Goal: Communication & Community: Ask a question

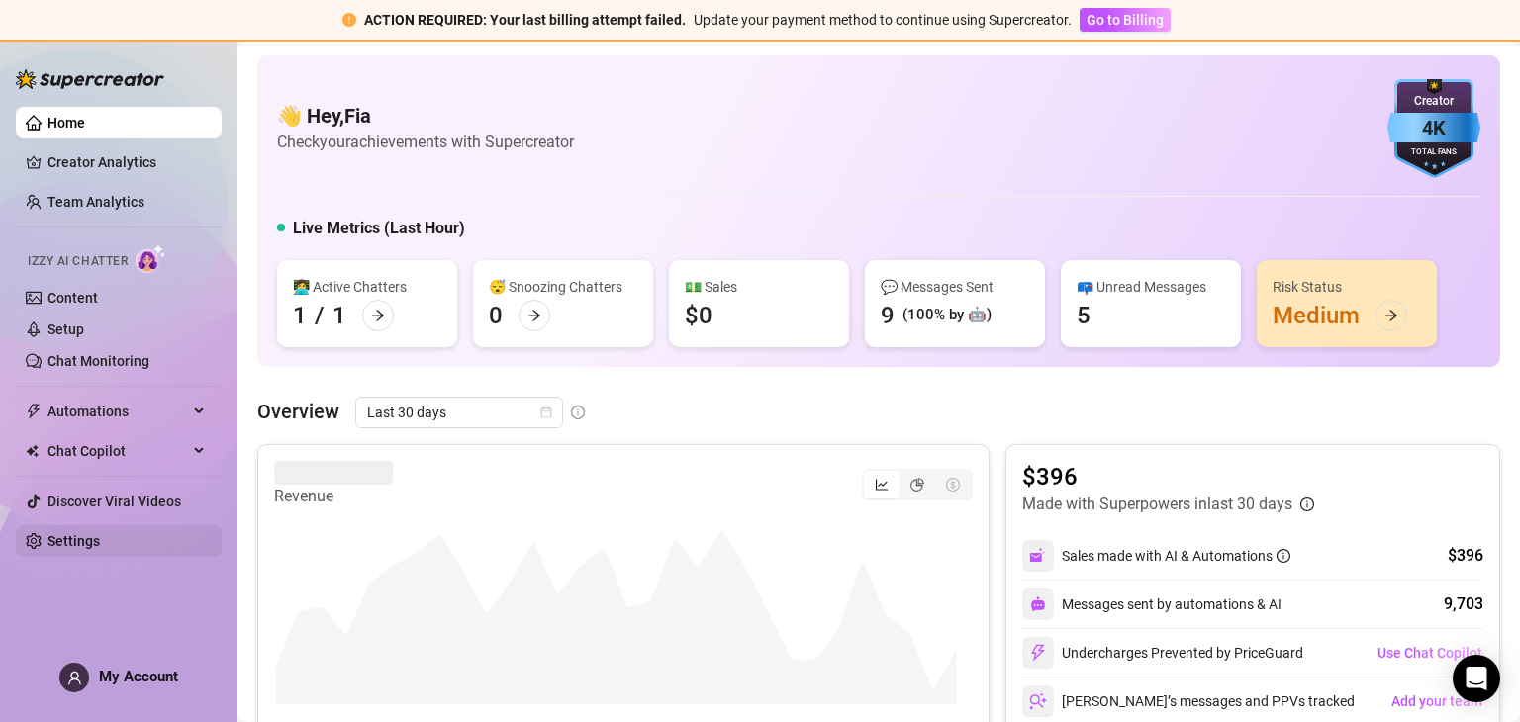
click at [100, 533] on link "Settings" at bounding box center [73, 541] width 52 height 16
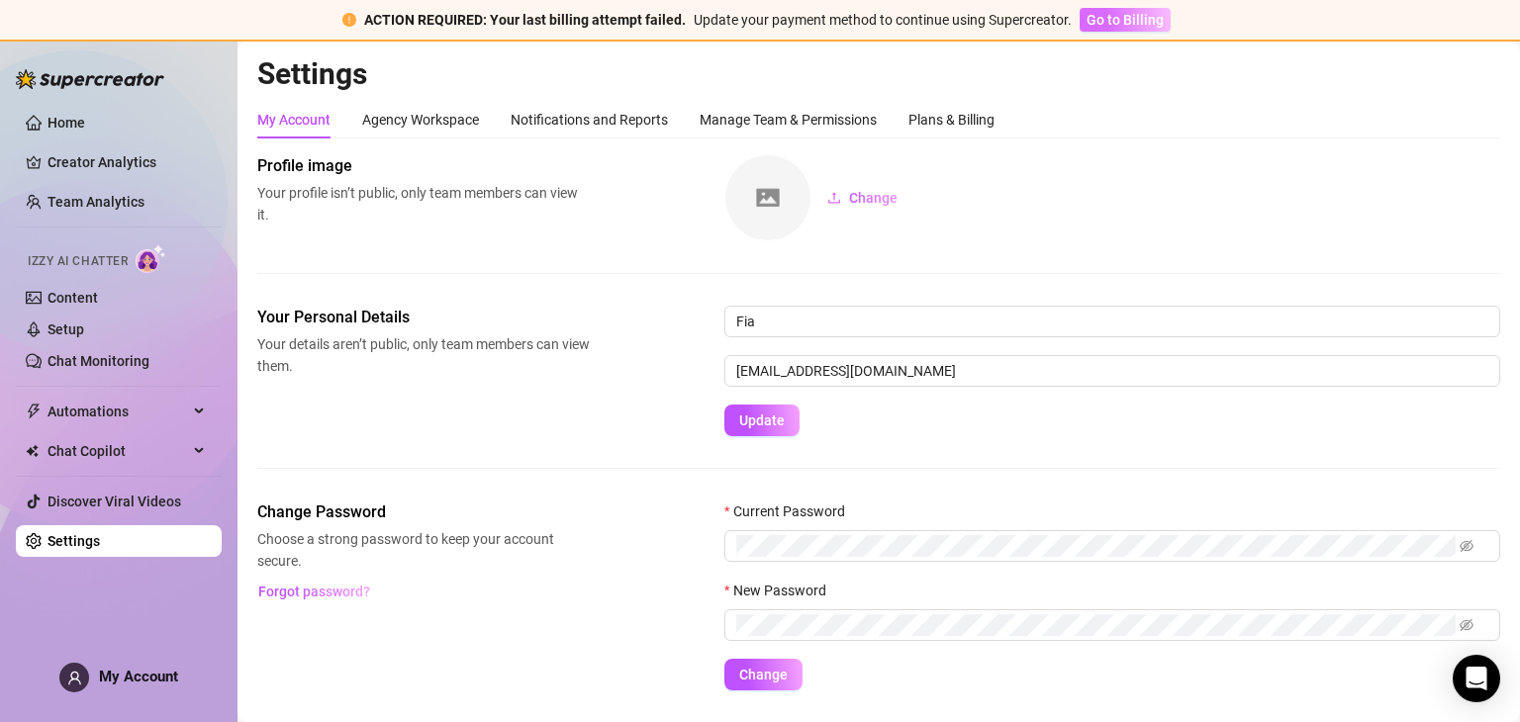
click at [1094, 9] on button "Go to Billing" at bounding box center [1125, 20] width 91 height 24
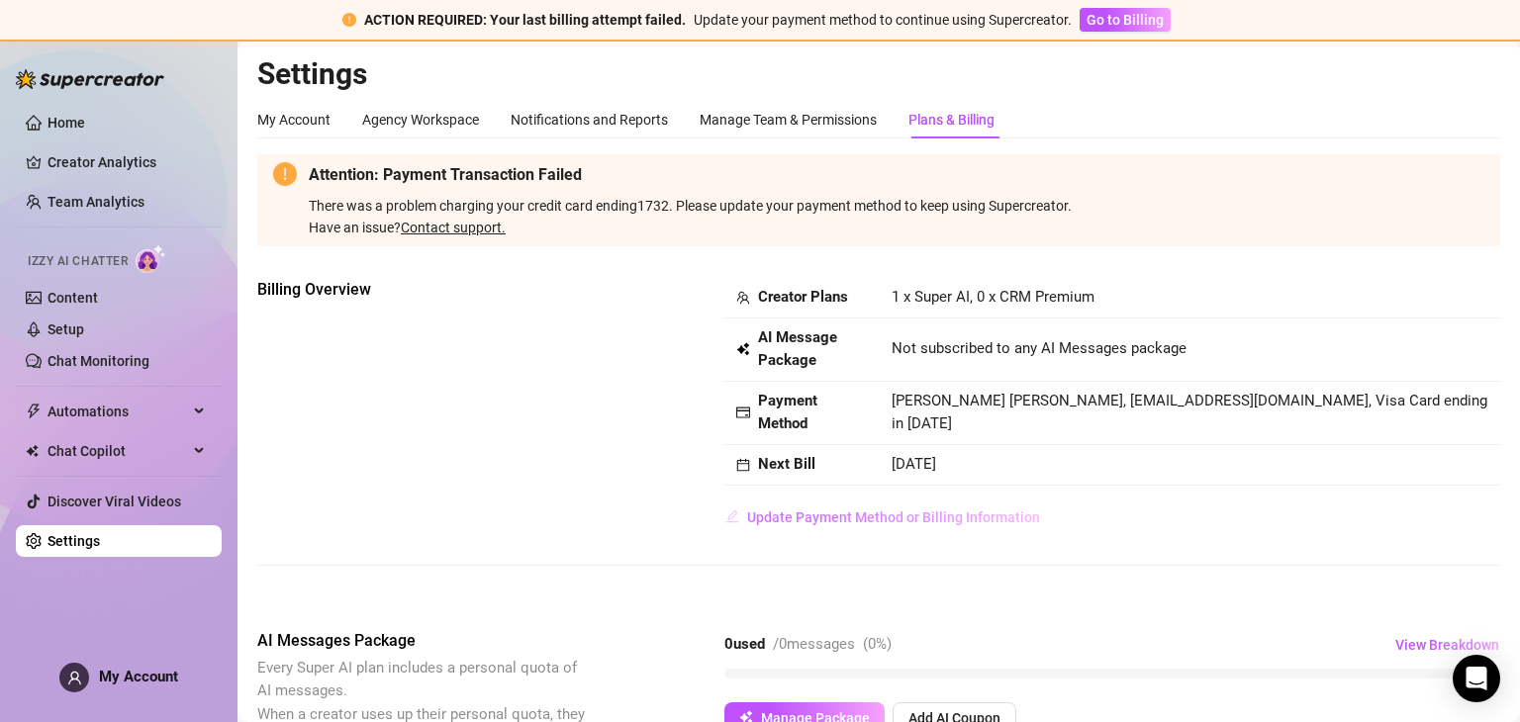
click at [908, 514] on span "Update Payment Method or Billing Information" at bounding box center [893, 518] width 293 height 16
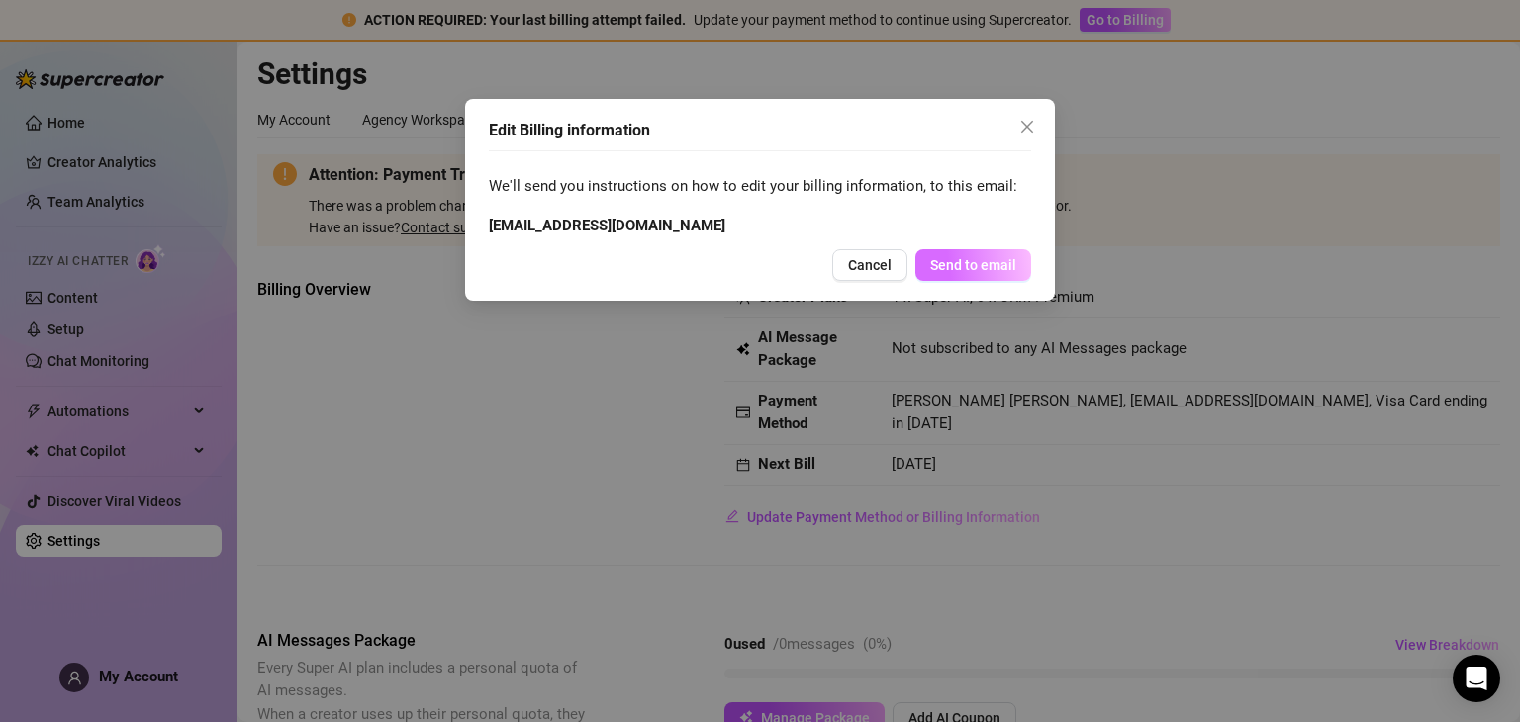
click at [960, 267] on span "Send to email" at bounding box center [973, 265] width 86 height 16
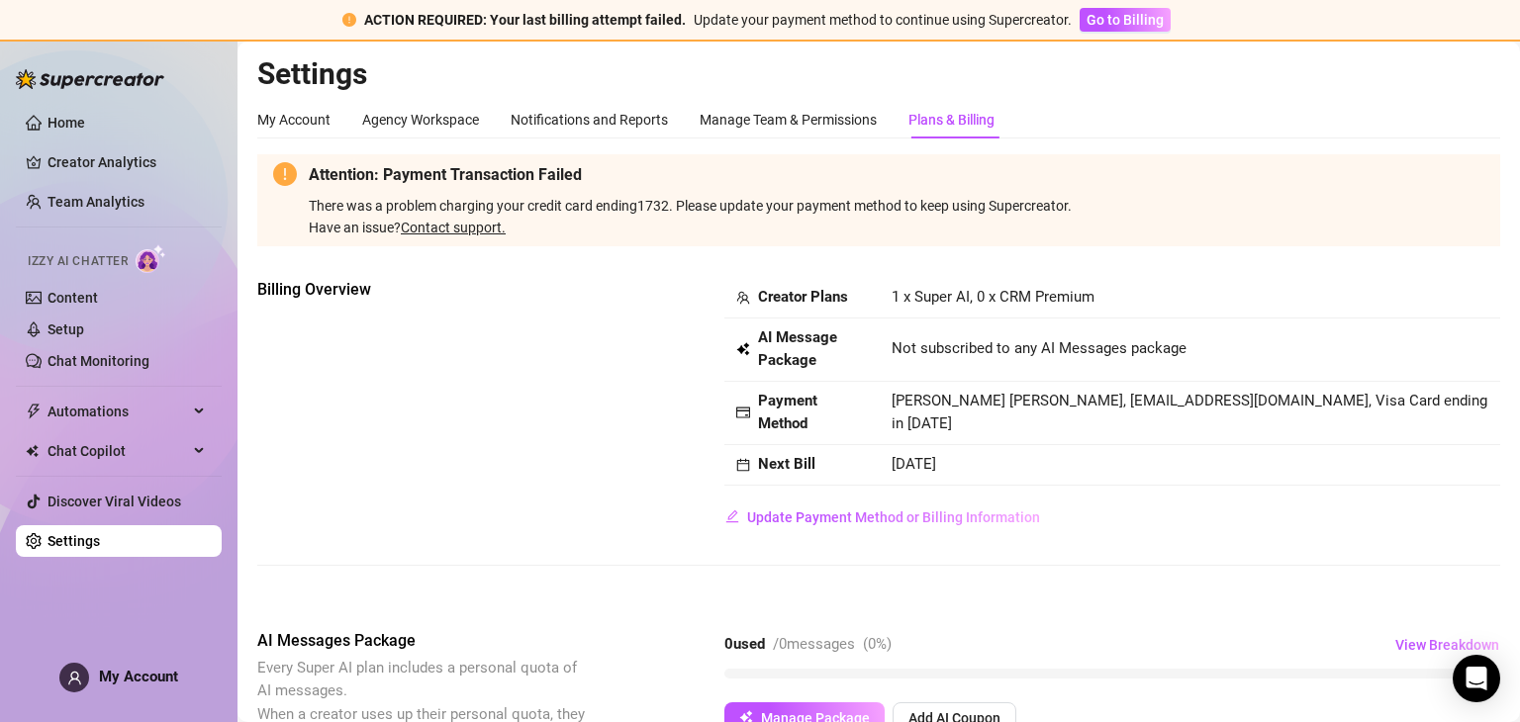
click at [1003, 382] on td "[PERSON_NAME] [PERSON_NAME], [EMAIL_ADDRESS][DOMAIN_NAME], Visa Card ending in …" at bounding box center [1190, 413] width 620 height 63
click at [1428, 644] on span "View Breakdown" at bounding box center [1447, 645] width 104 height 16
click at [879, 510] on span "Update Payment Method or Billing Information" at bounding box center [893, 518] width 293 height 16
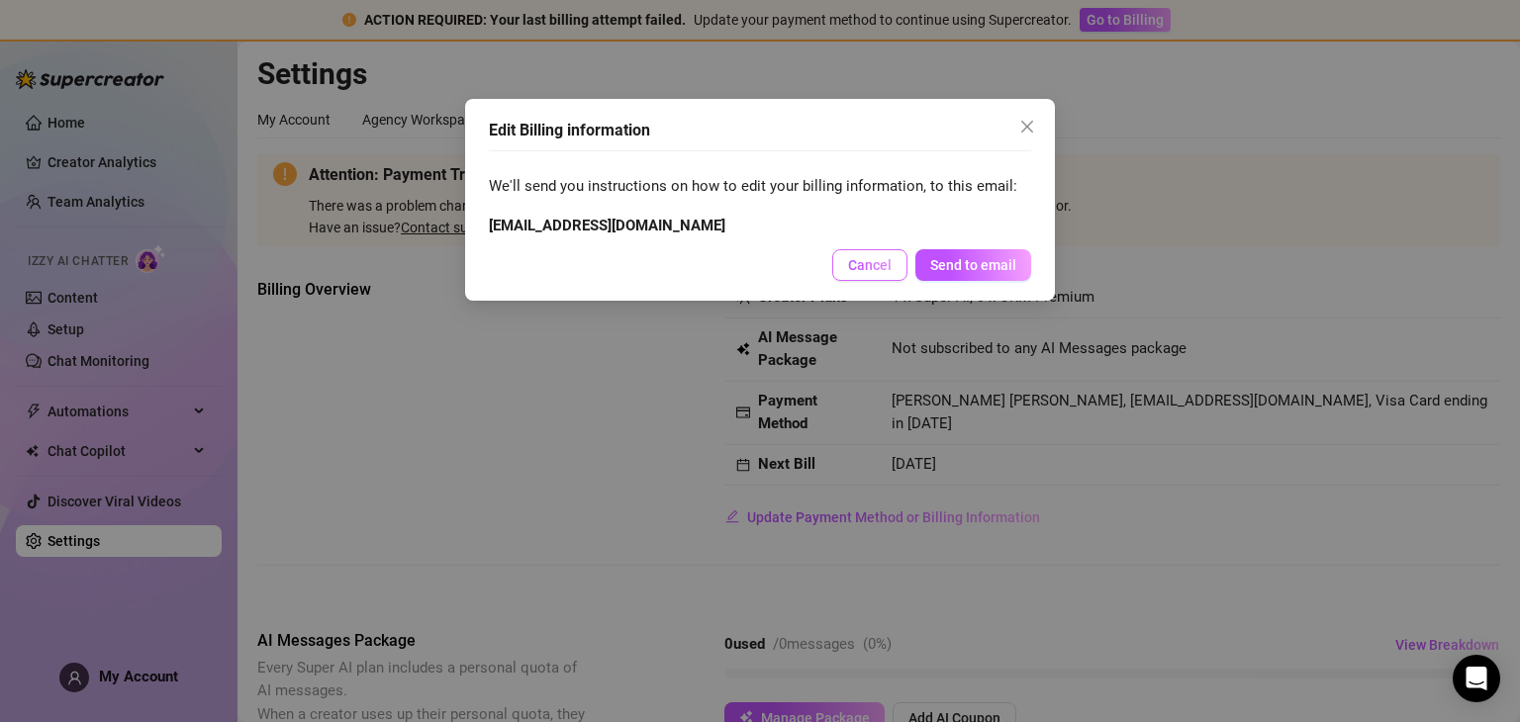
click at [907, 267] on button "Cancel" at bounding box center [869, 265] width 75 height 32
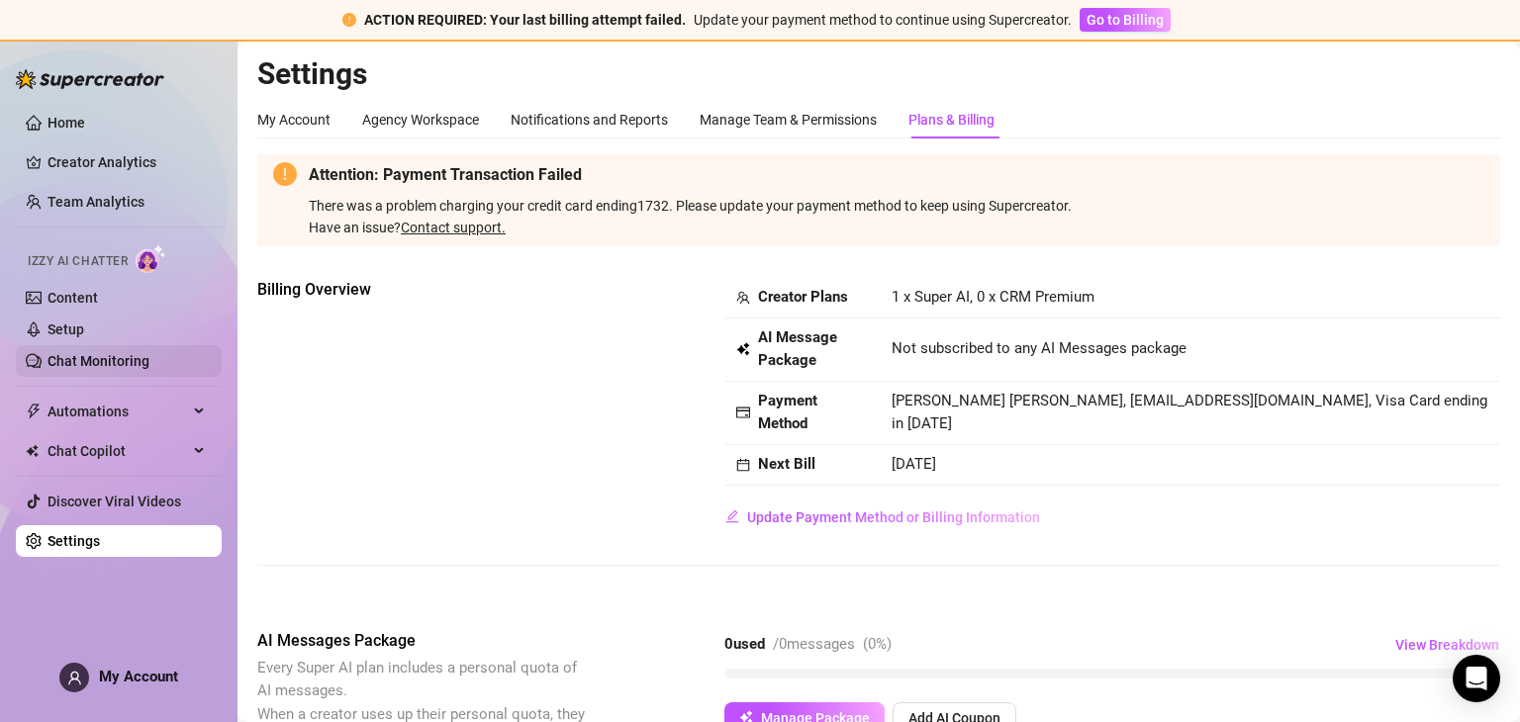
click at [107, 353] on link "Chat Monitoring" at bounding box center [98, 361] width 102 height 16
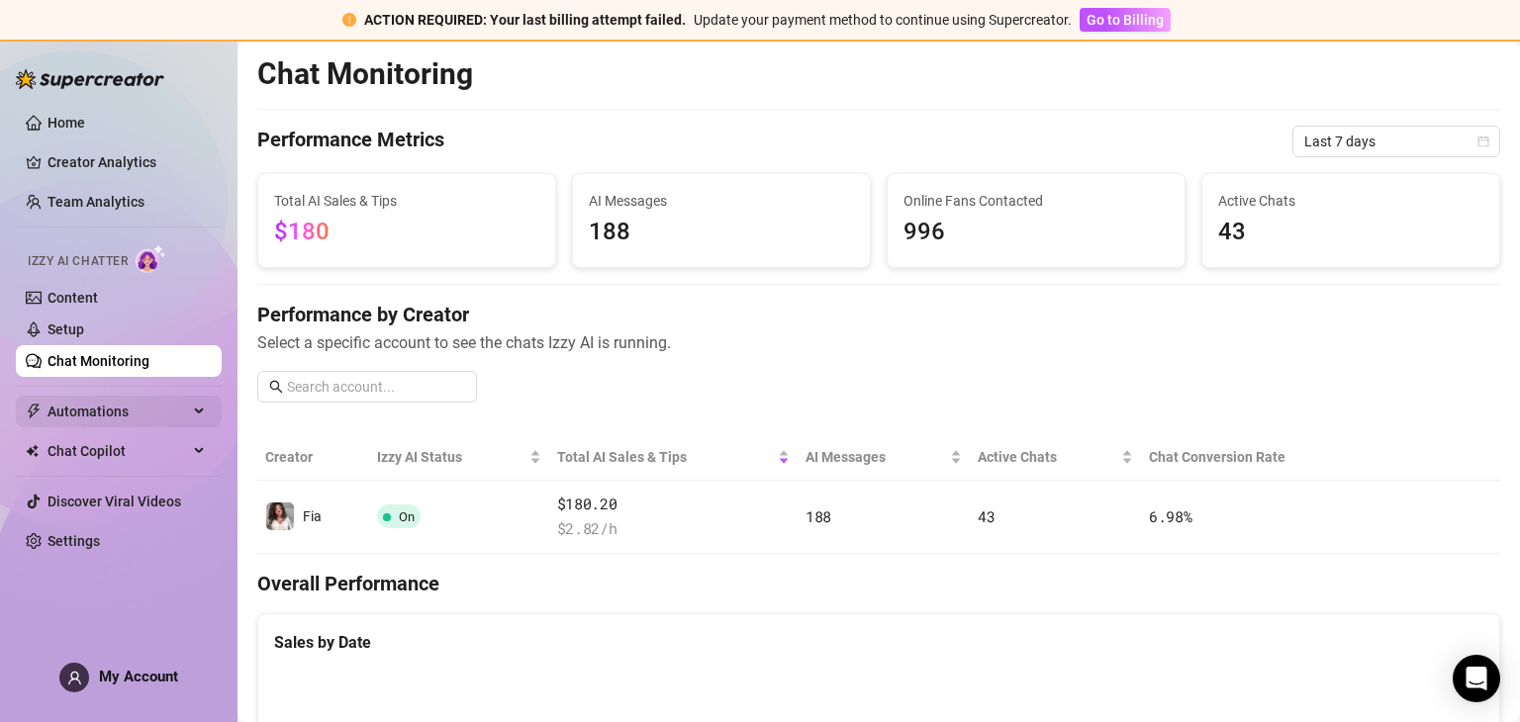
click at [80, 421] on span "Automations" at bounding box center [117, 412] width 141 height 32
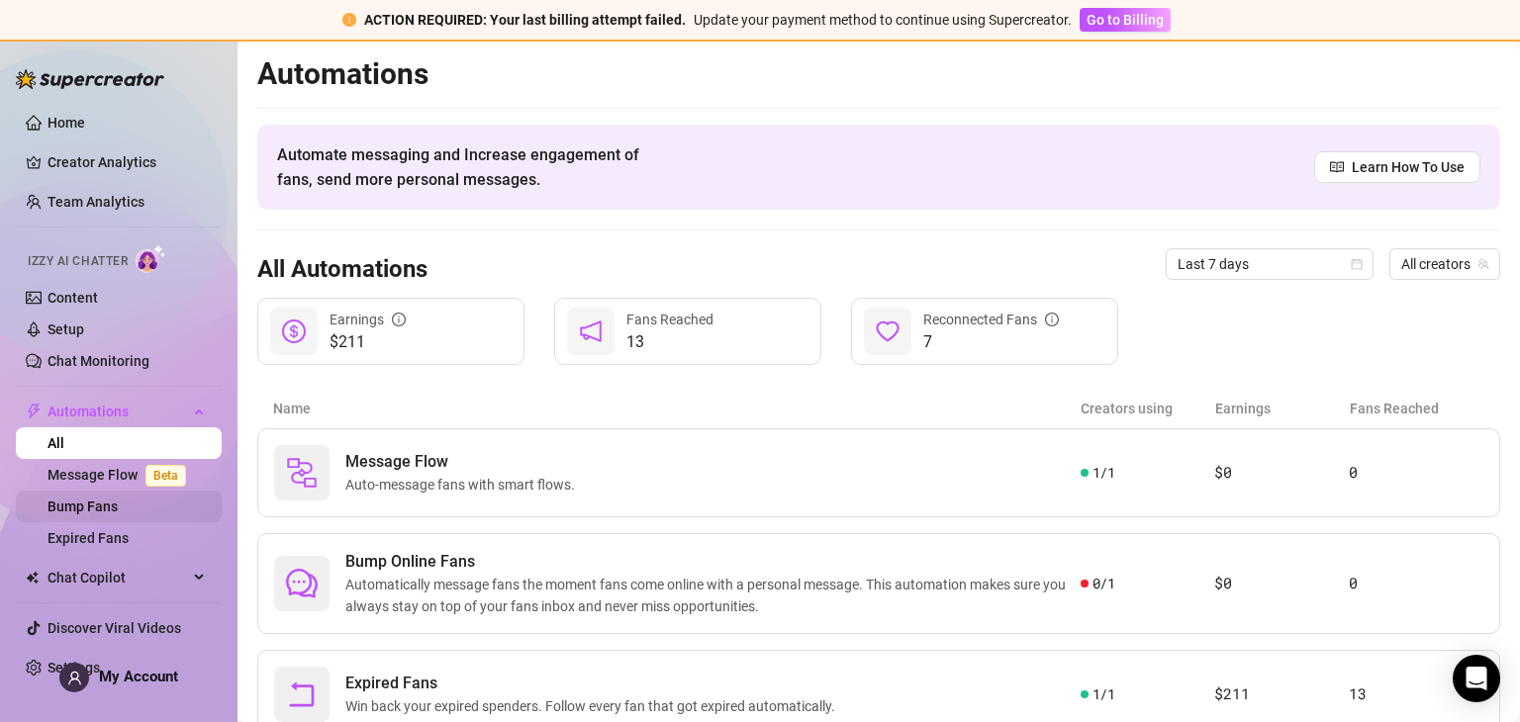
click at [118, 499] on link "Bump Fans" at bounding box center [82, 507] width 70 height 16
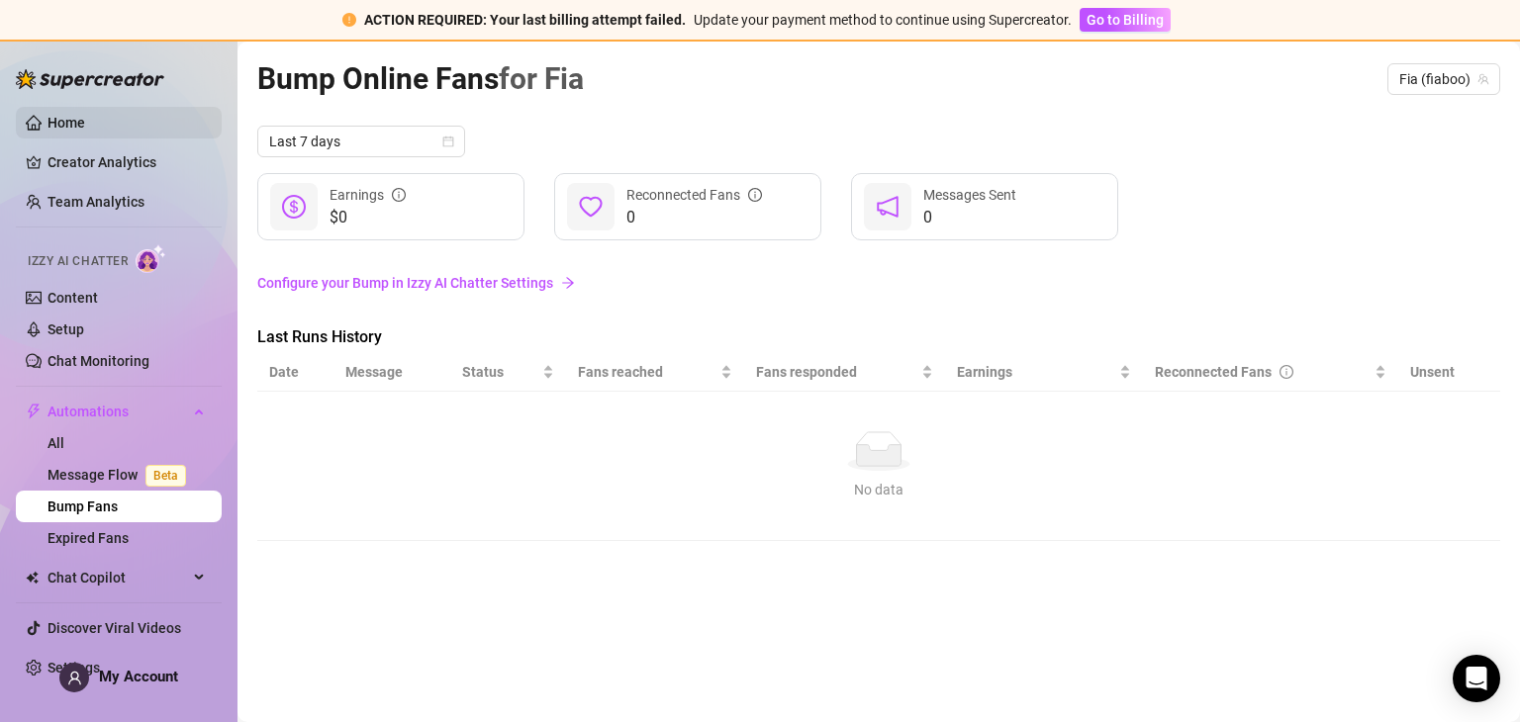
click at [85, 115] on link "Home" at bounding box center [66, 123] width 38 height 16
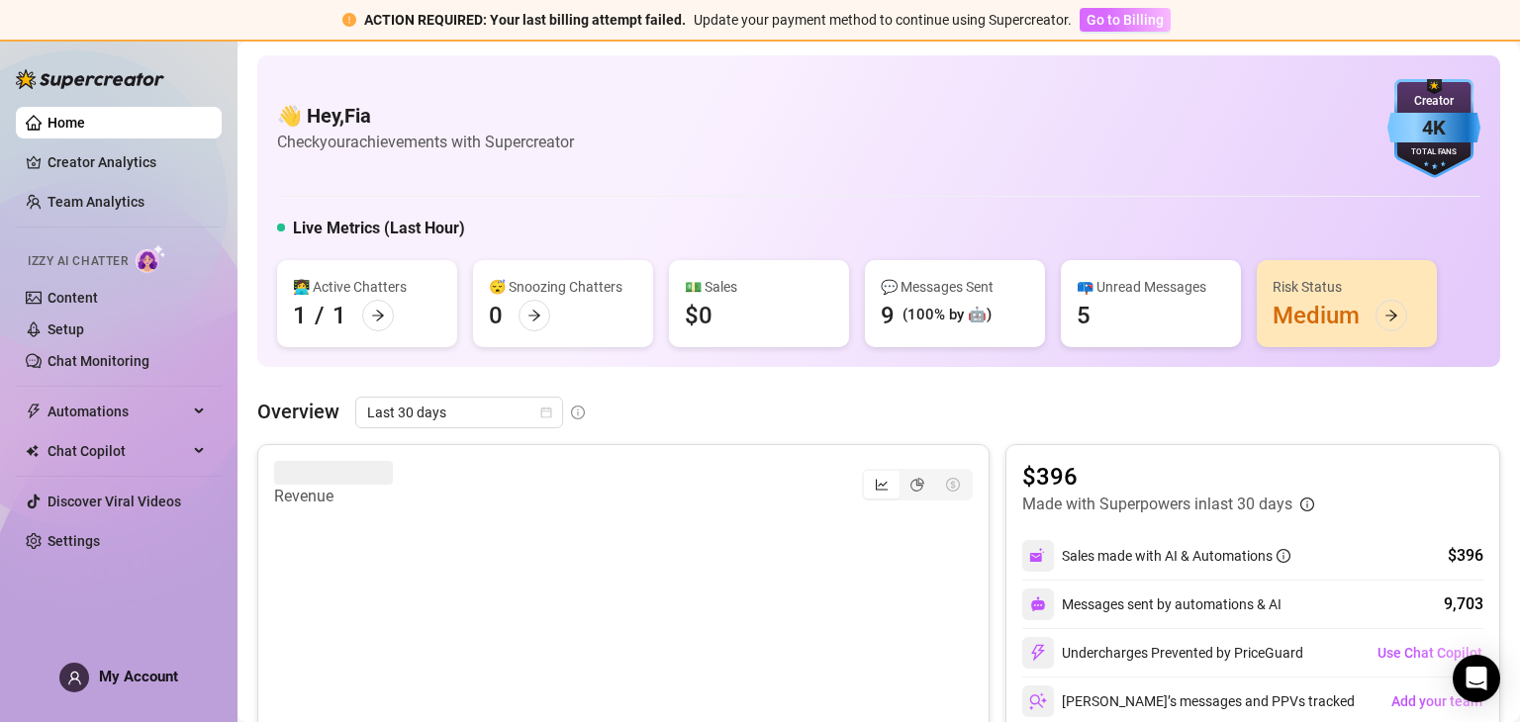
click at [1163, 27] on button "Go to Billing" at bounding box center [1125, 20] width 91 height 24
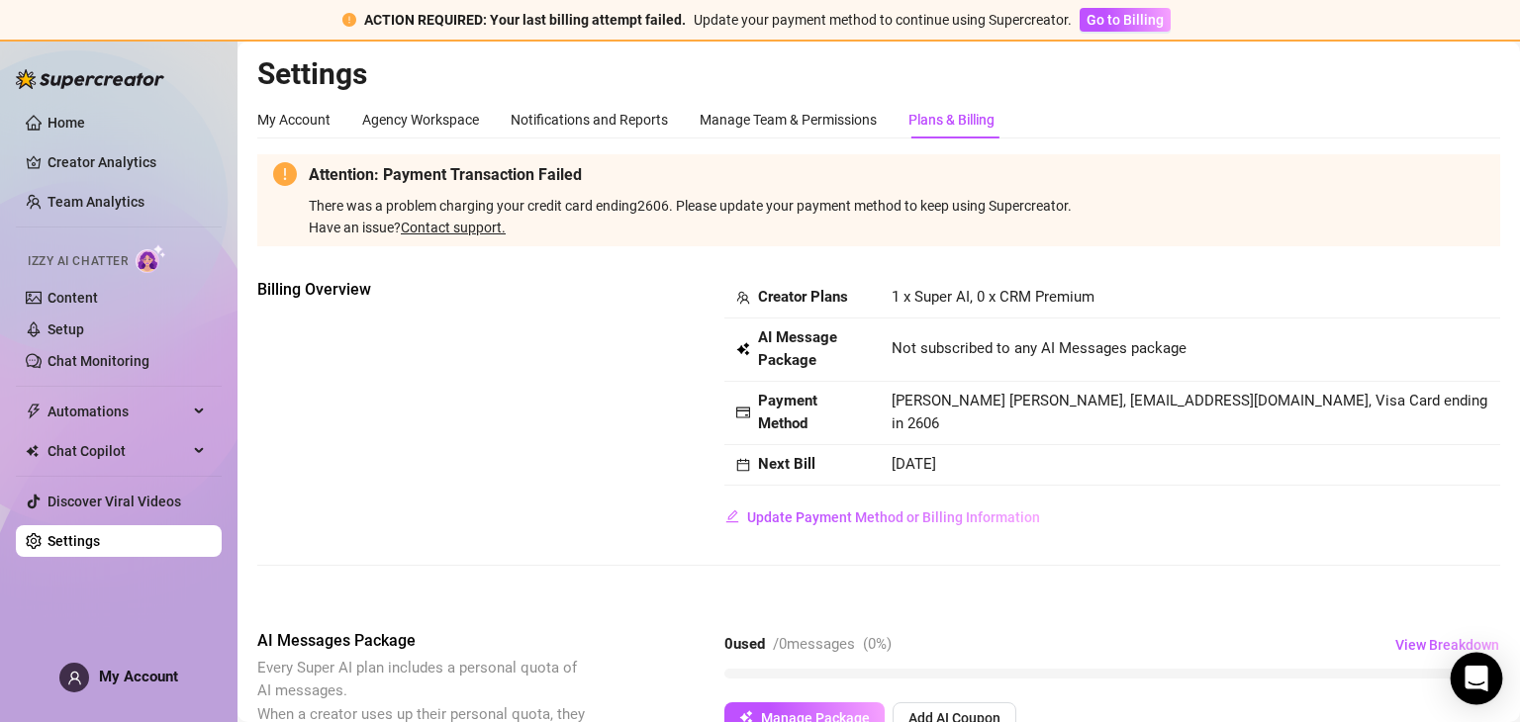
click at [1495, 670] on div "Open Intercom Messenger" at bounding box center [1477, 679] width 52 height 52
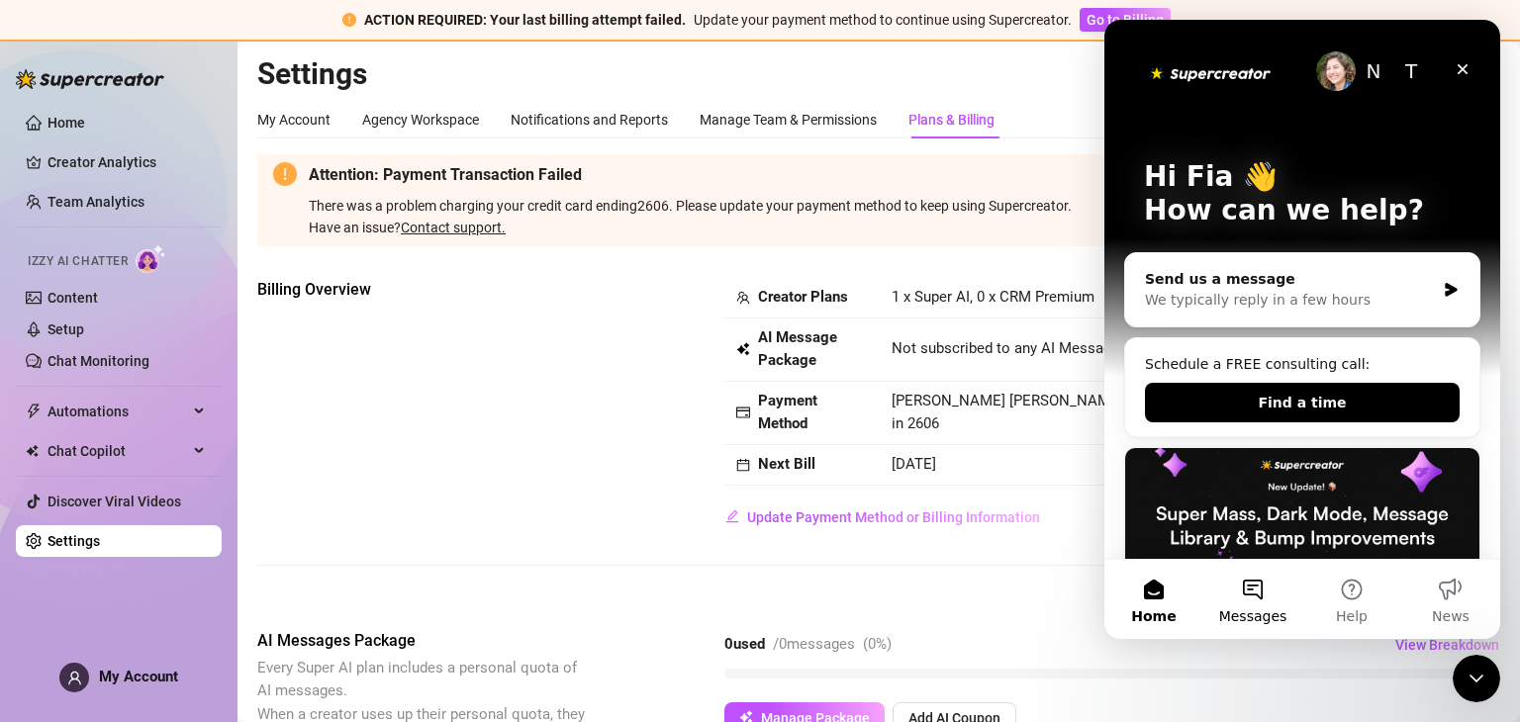
click at [1273, 579] on button "Messages" at bounding box center [1252, 599] width 99 height 79
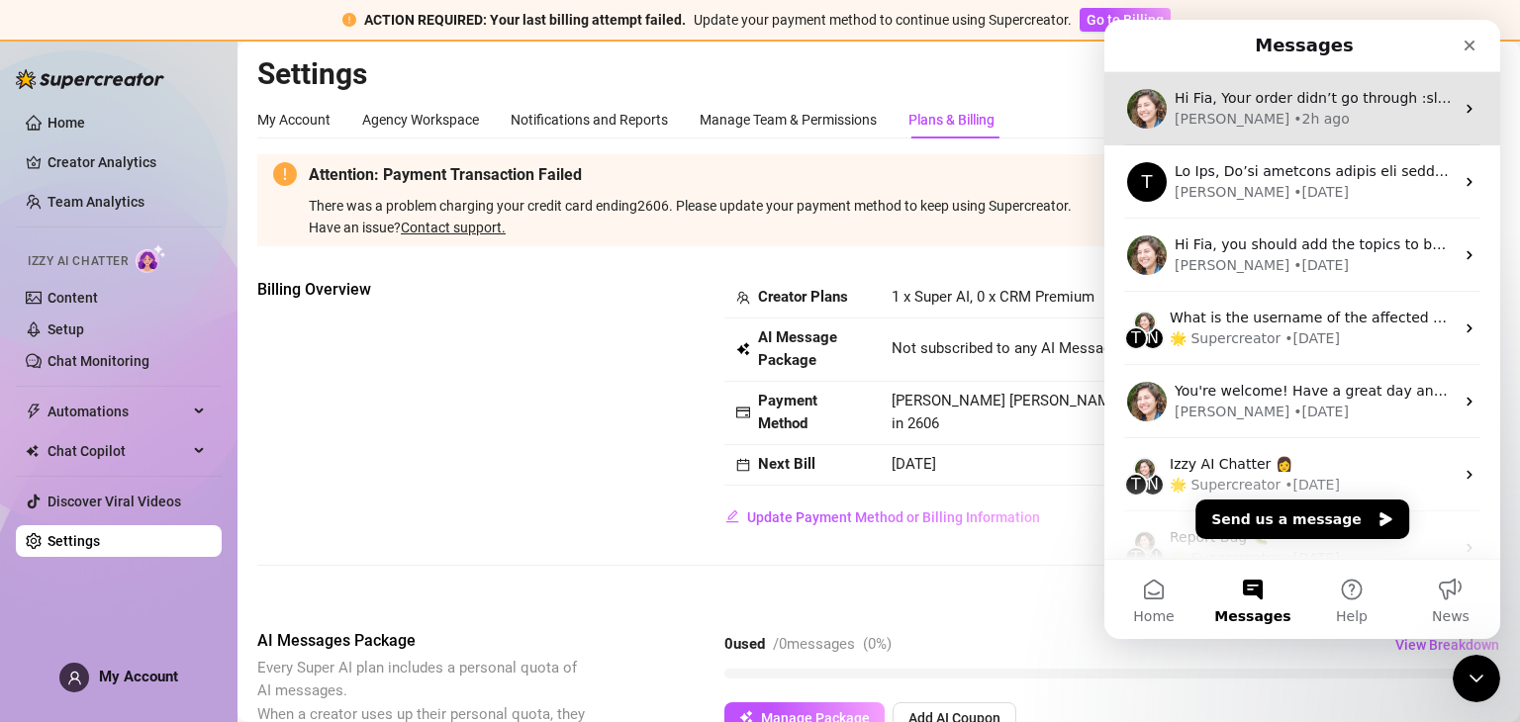
click at [1255, 120] on div "[PERSON_NAME] • 2h ago" at bounding box center [1314, 119] width 279 height 21
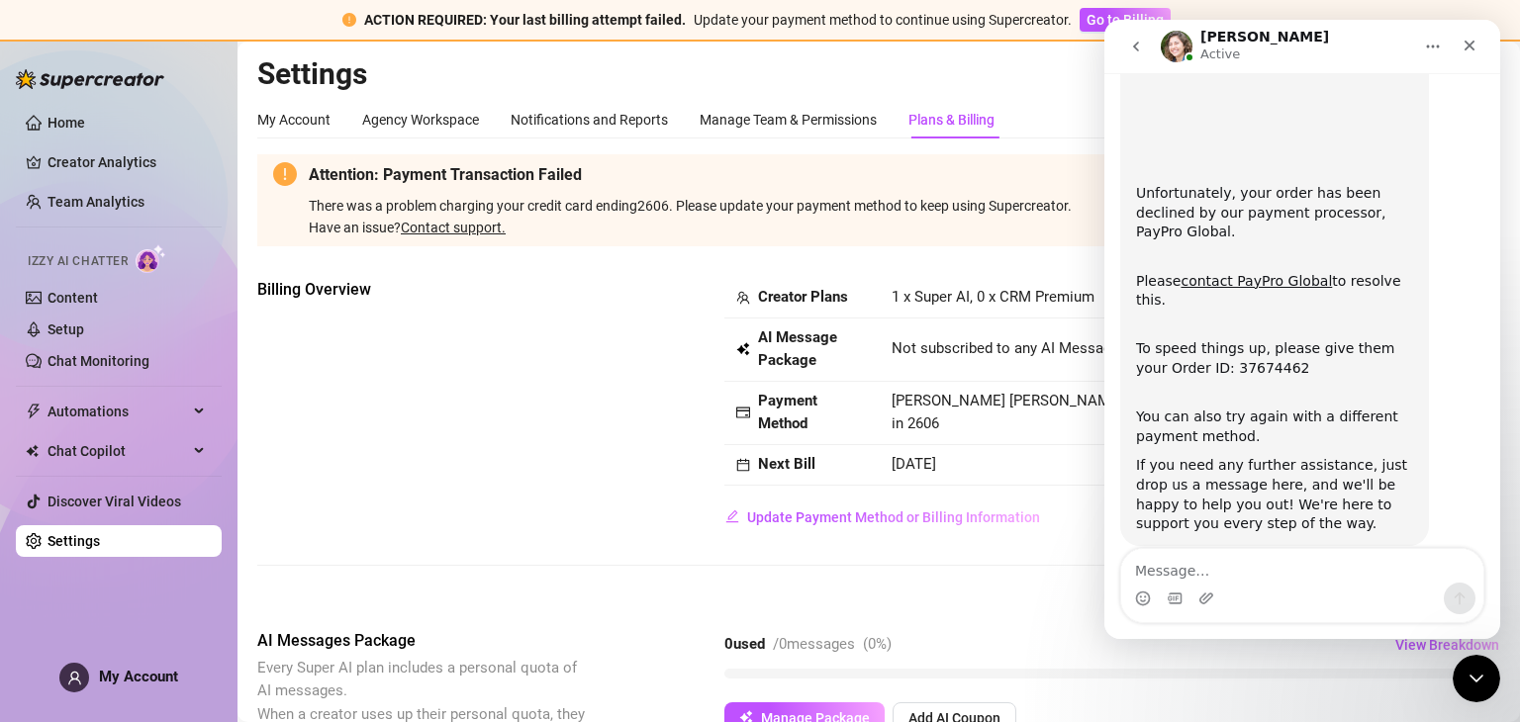
scroll to position [72, 0]
click at [1272, 274] on link "contact PayPro Global" at bounding box center [1256, 282] width 151 height 16
click at [821, 512] on span "Update Payment Method or Billing Information" at bounding box center [893, 518] width 293 height 16
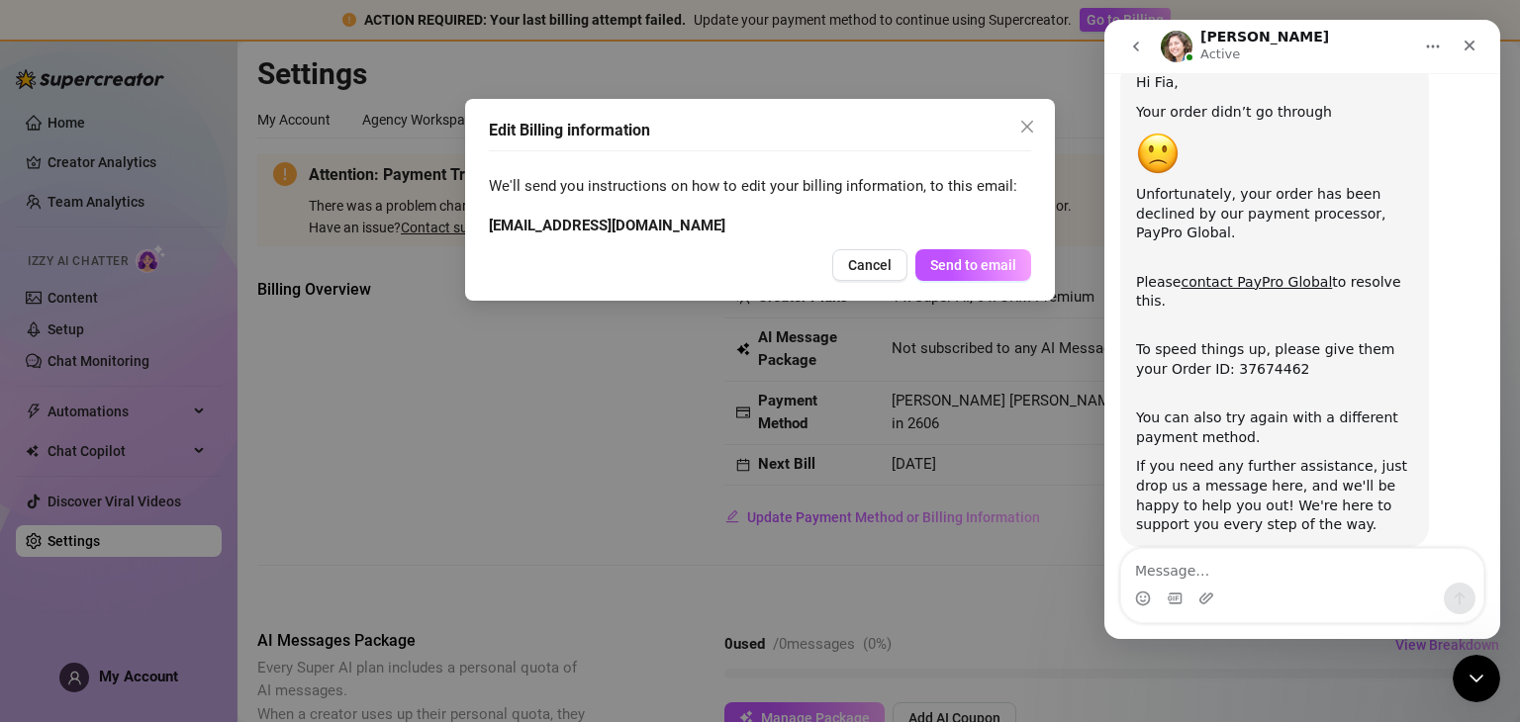
click at [843, 266] on button "Cancel" at bounding box center [869, 265] width 75 height 32
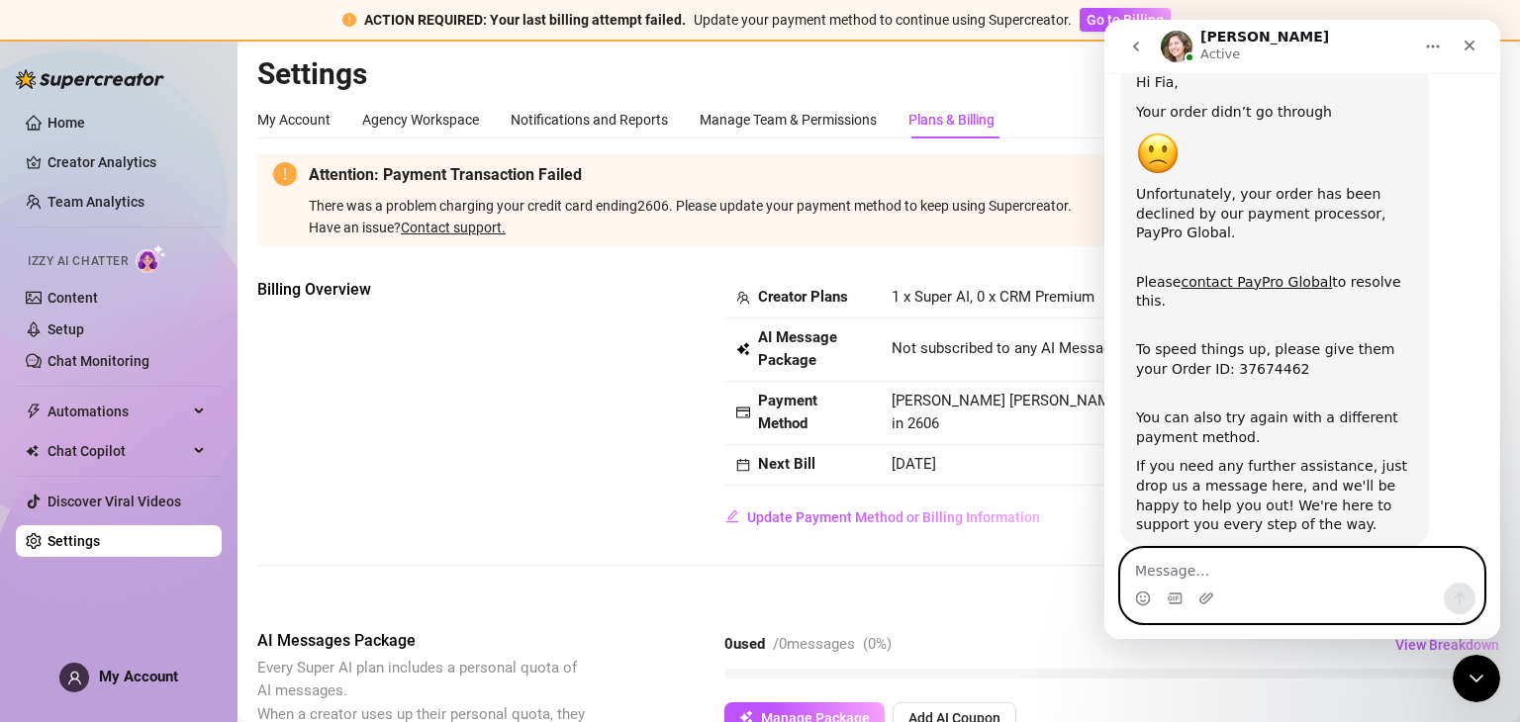
click at [1294, 562] on textarea "Message…" at bounding box center [1302, 566] width 362 height 34
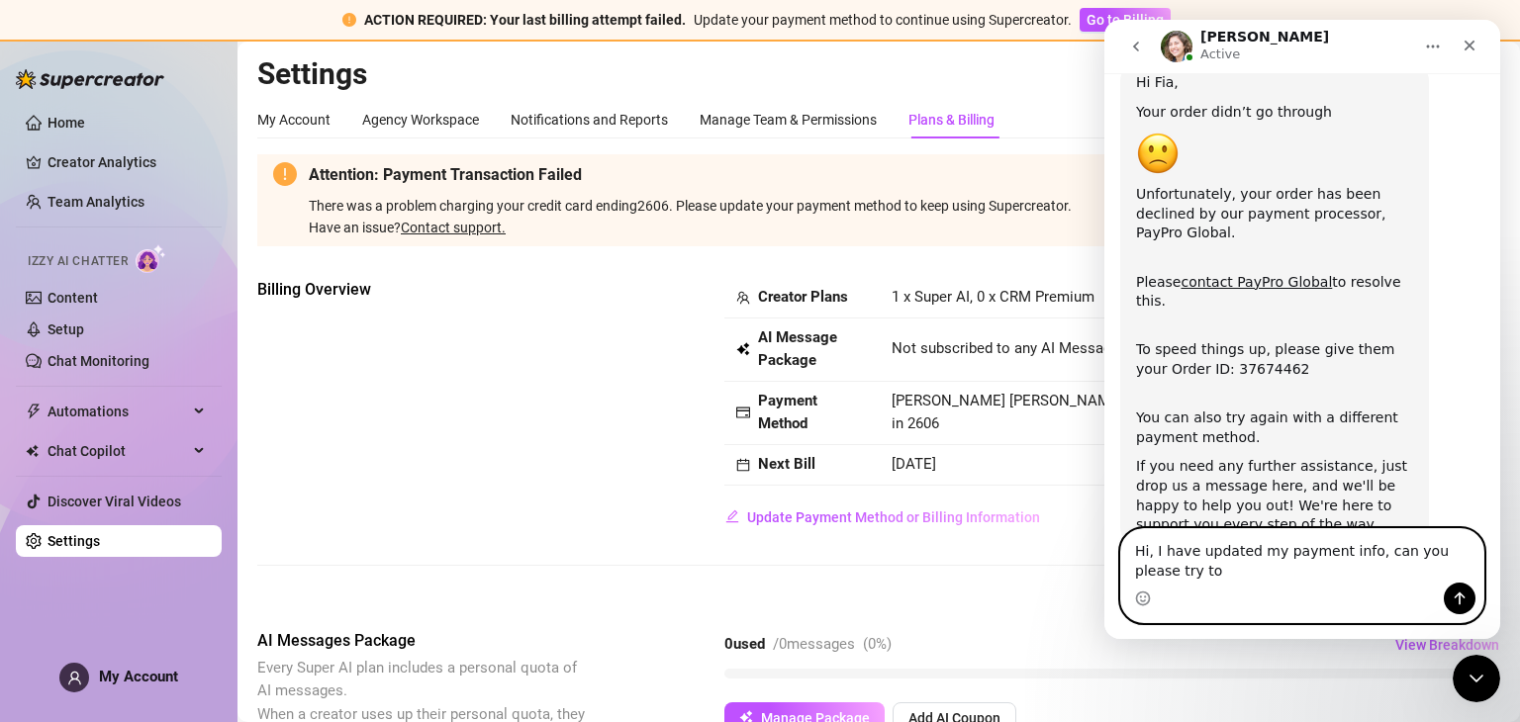
scroll to position [92, 0]
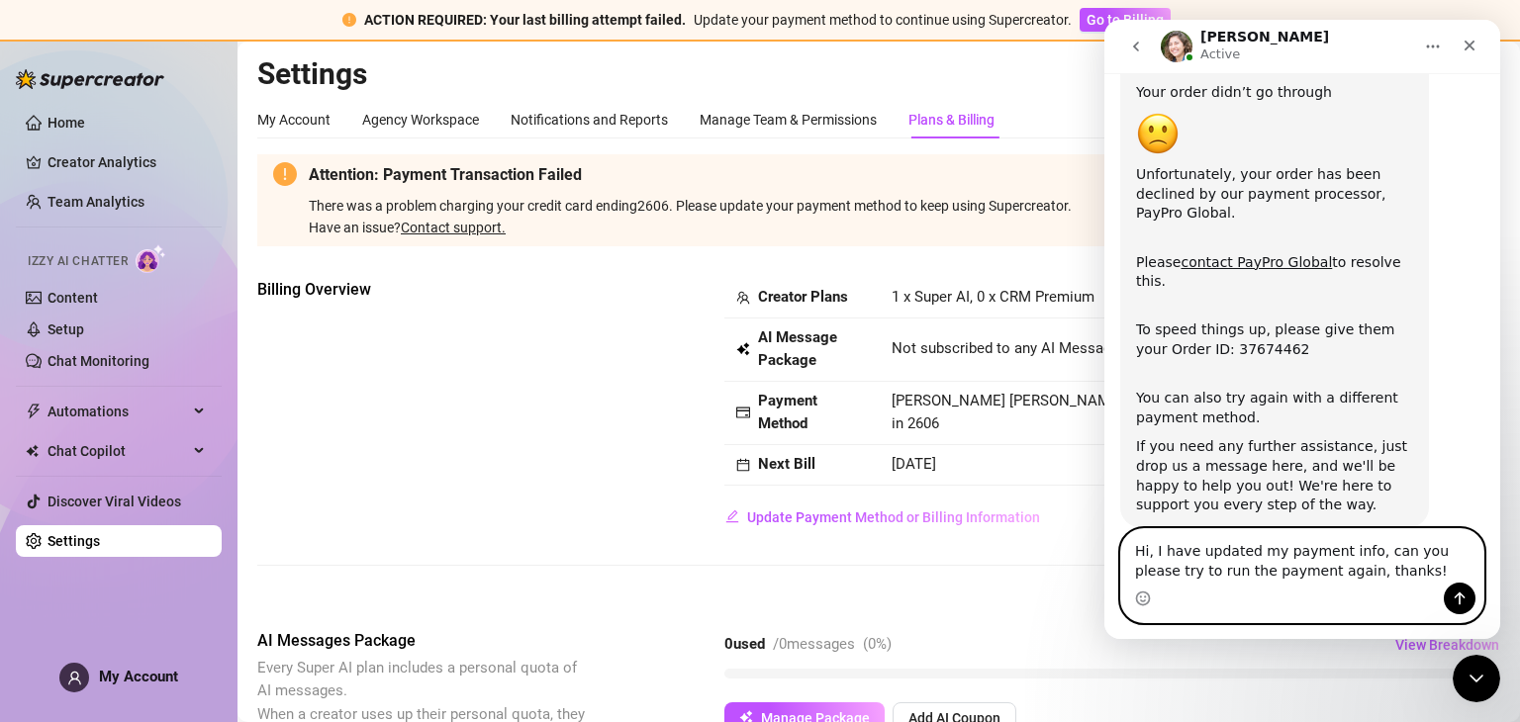
type textarea "Hi, I have updated my payment info, can you please try to run the payment again…"
click at [1468, 601] on button "Send a message…" at bounding box center [1460, 599] width 32 height 32
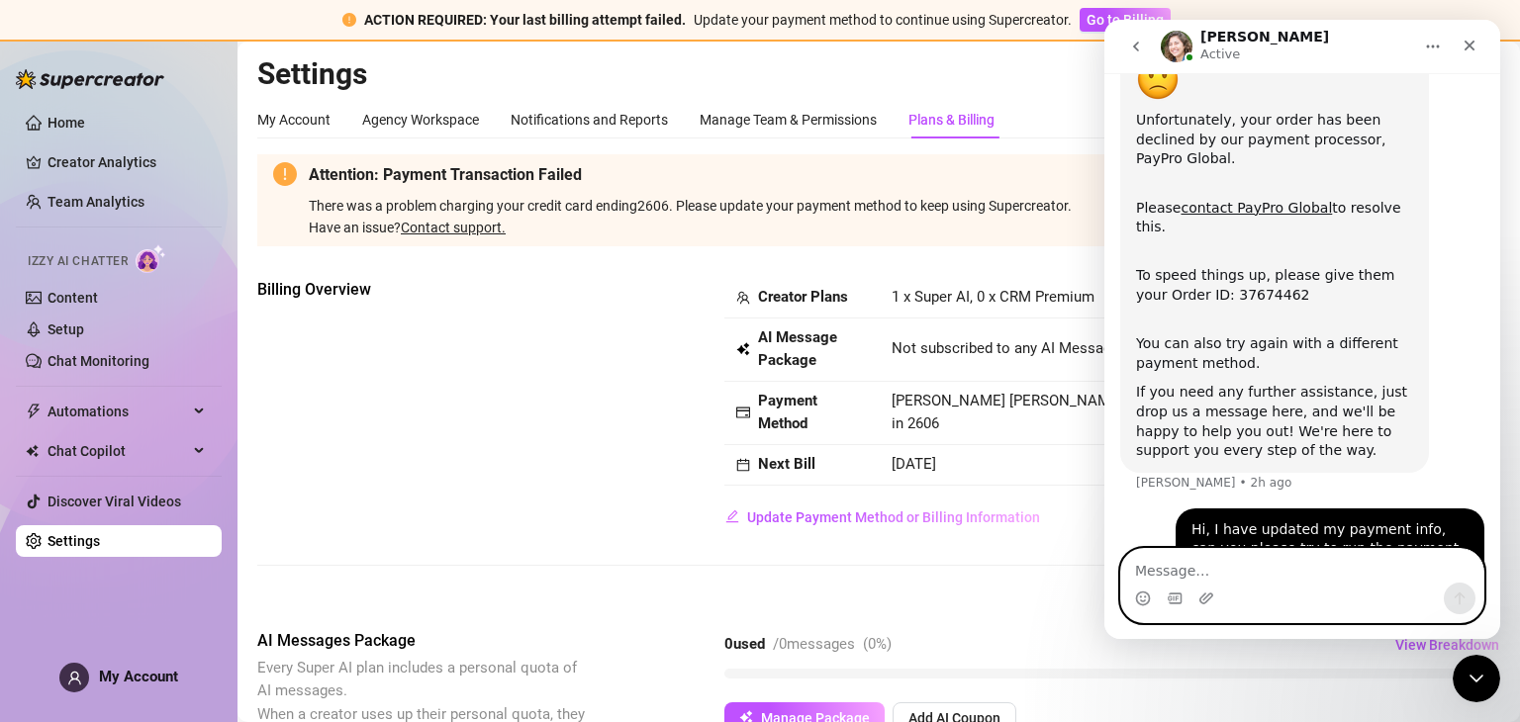
scroll to position [150, 0]
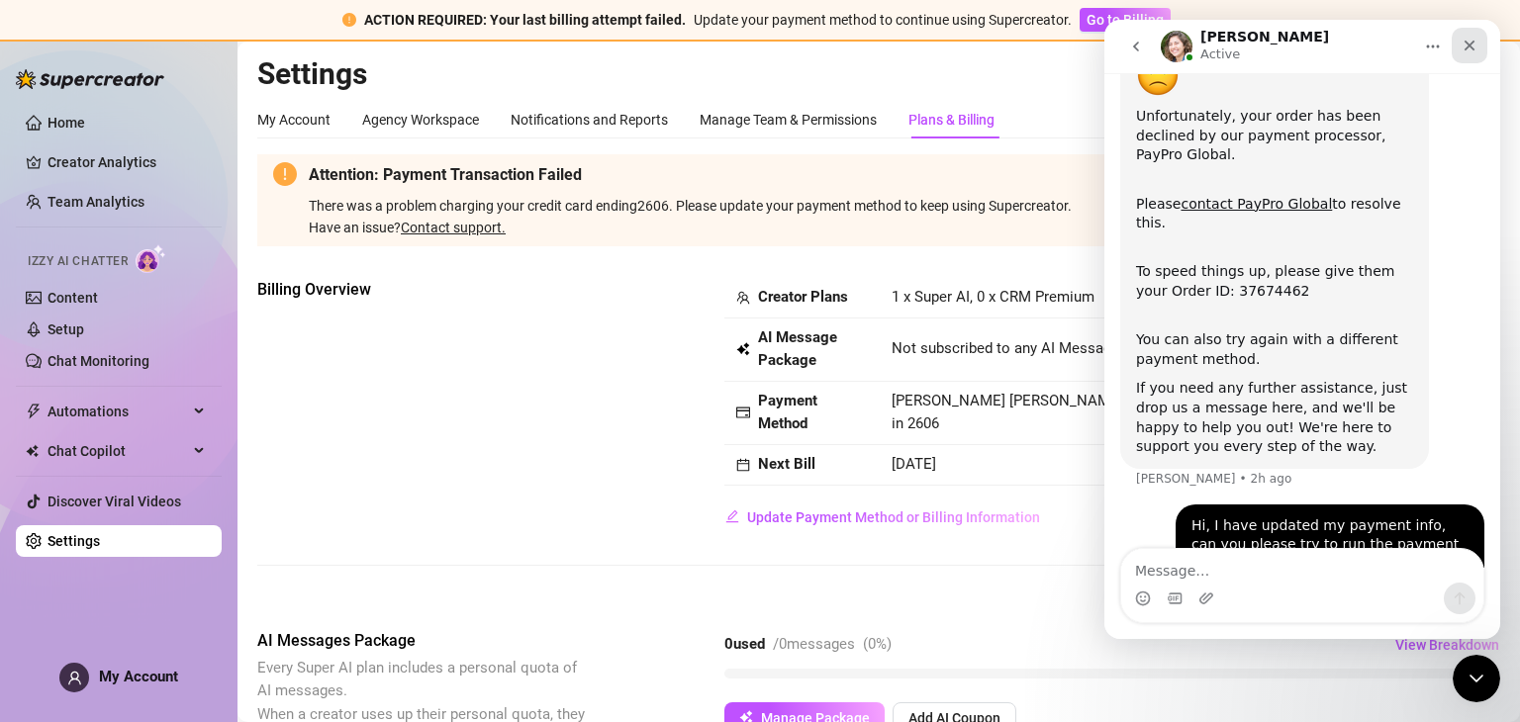
click at [1471, 46] on icon "Close" at bounding box center [1470, 46] width 16 height 16
